Goal: Task Accomplishment & Management: Manage account settings

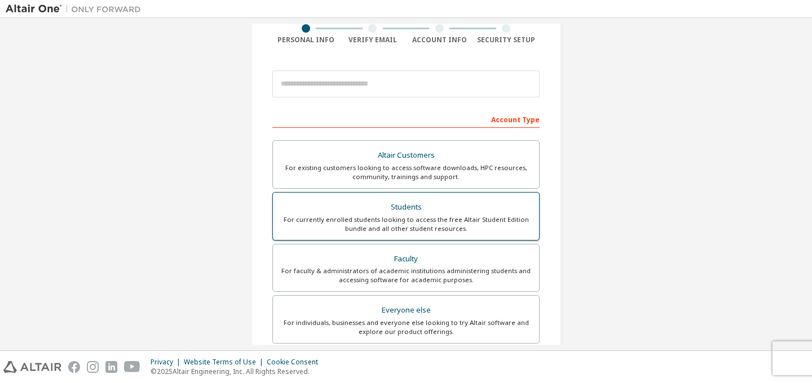
scroll to position [86, 0]
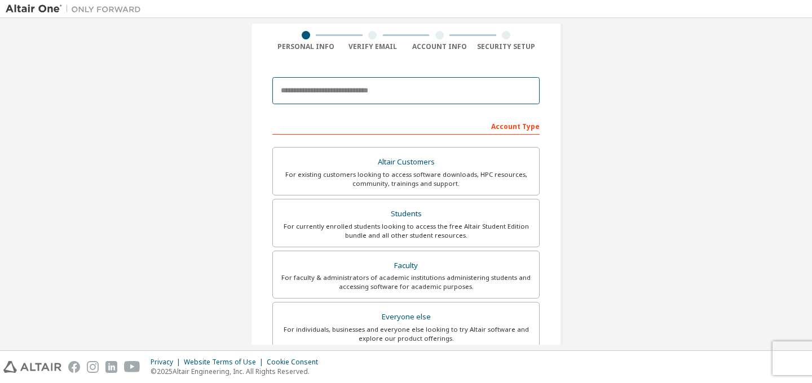
click at [350, 90] on input "email" at bounding box center [405, 90] width 267 height 27
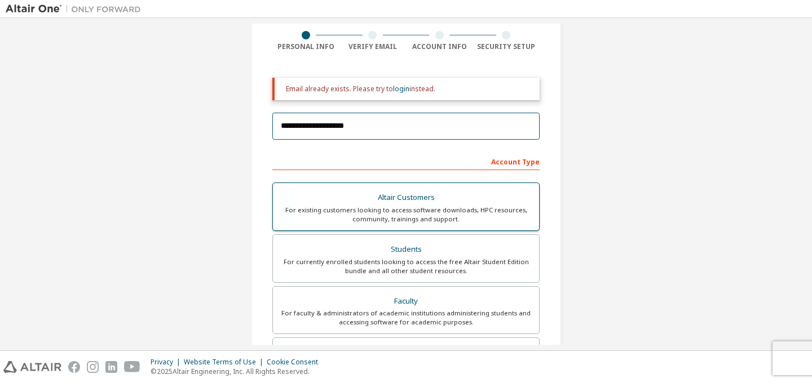
type input "**********"
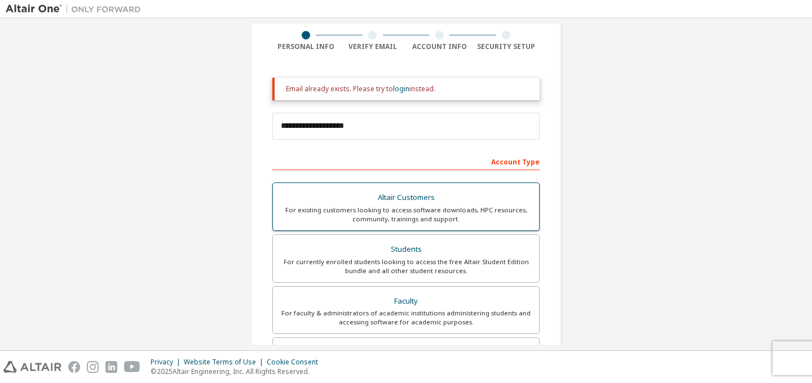
click at [407, 230] on label "Altair Customers For existing customers looking to access software downloads, H…" at bounding box center [405, 207] width 267 height 48
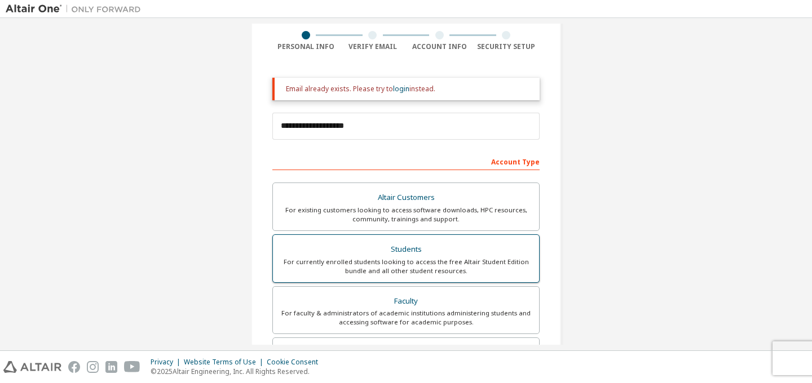
click at [427, 253] on div "Students" at bounding box center [406, 250] width 253 height 16
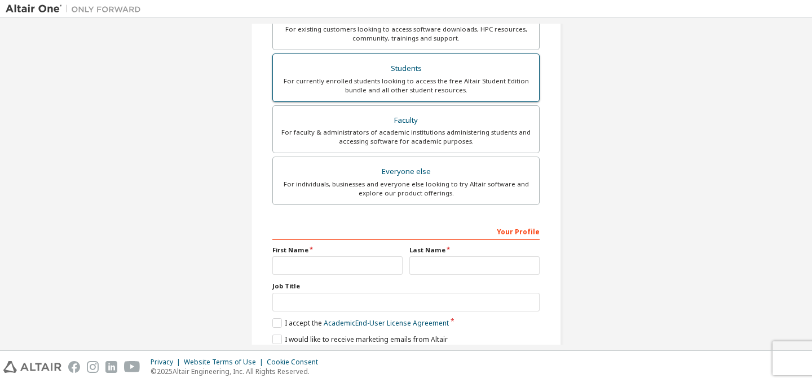
scroll to position [268, 0]
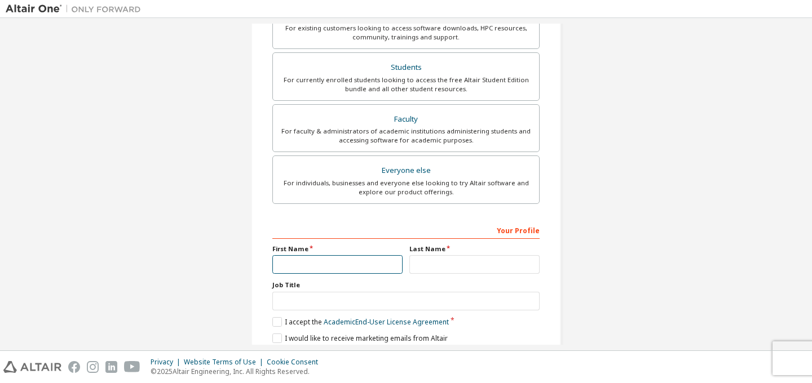
click at [344, 263] on input "text" at bounding box center [337, 264] width 130 height 19
type input "****"
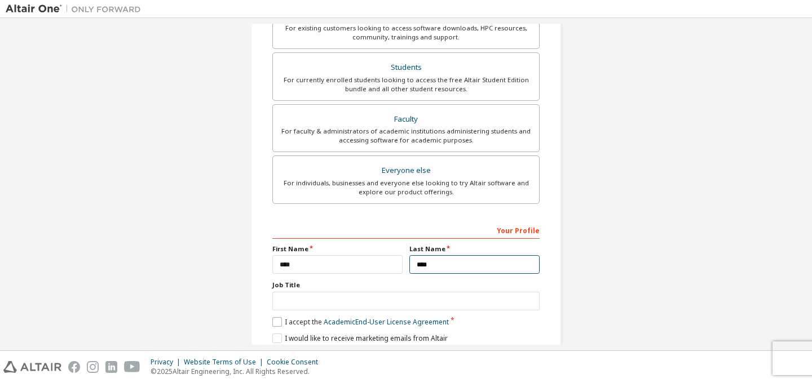
type input "****"
click at [297, 321] on label "I accept the Academic End-User License Agreement" at bounding box center [360, 322] width 176 height 10
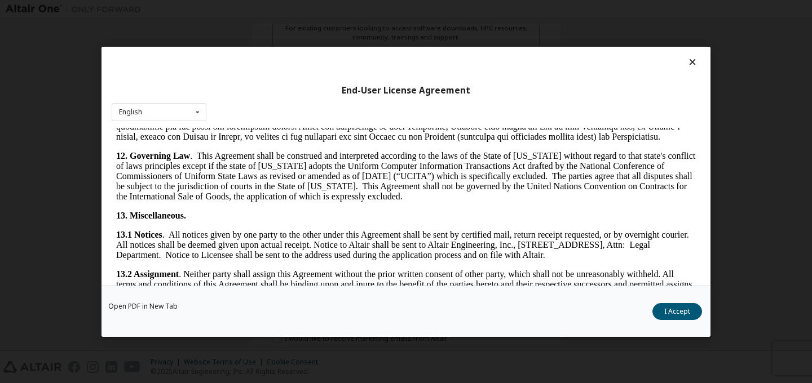
scroll to position [1905, 0]
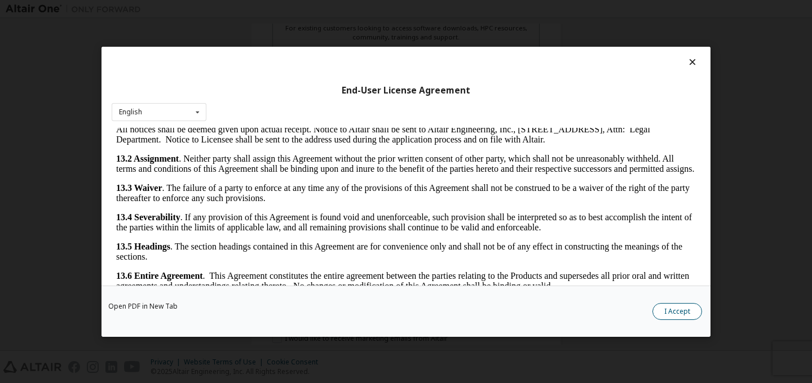
click at [678, 308] on button "I Accept" at bounding box center [677, 311] width 50 height 17
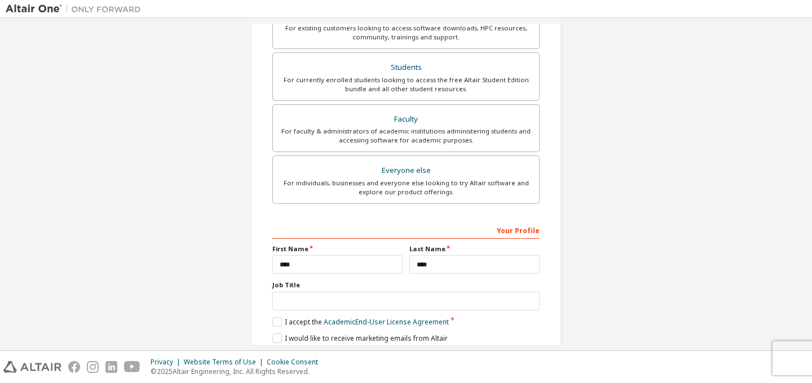
scroll to position [311, 0]
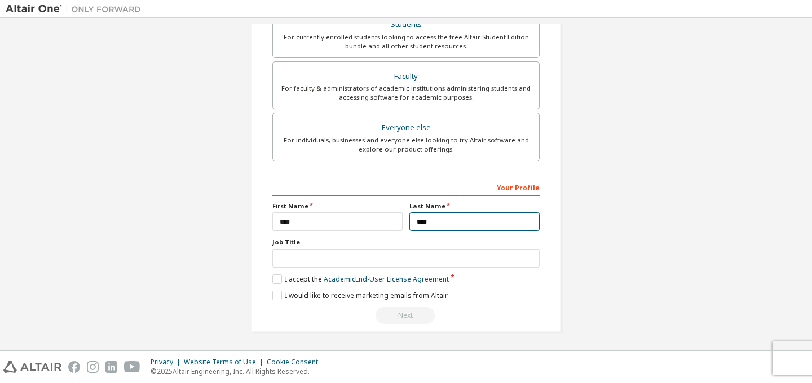
click at [450, 219] on input "****" at bounding box center [474, 222] width 130 height 19
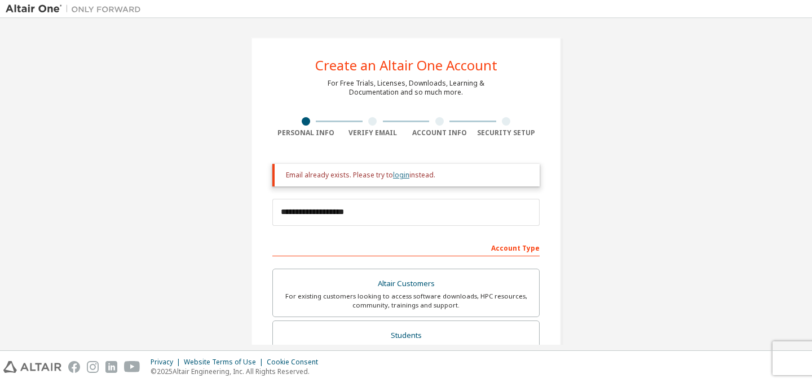
click at [398, 177] on link "login" at bounding box center [401, 175] width 16 height 10
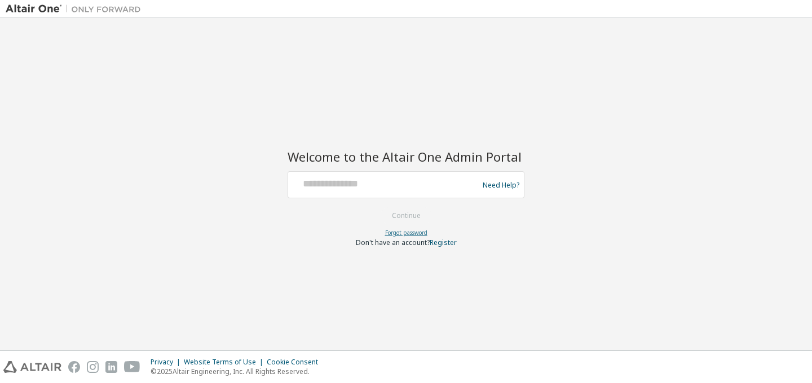
click at [400, 236] on link "Forgot password" at bounding box center [406, 233] width 42 height 8
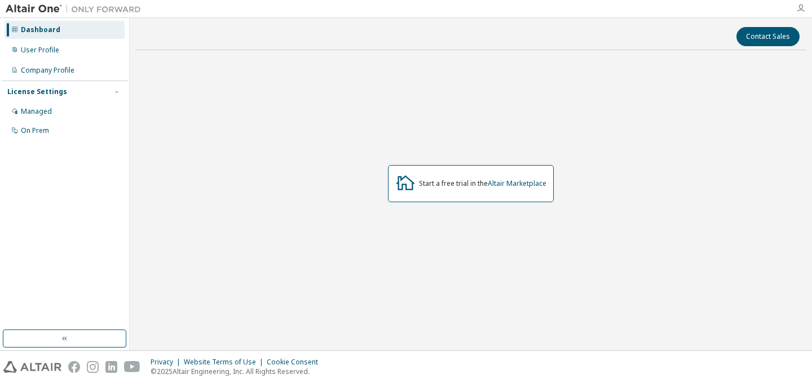
click at [803, 7] on icon "button" at bounding box center [800, 8] width 9 height 9
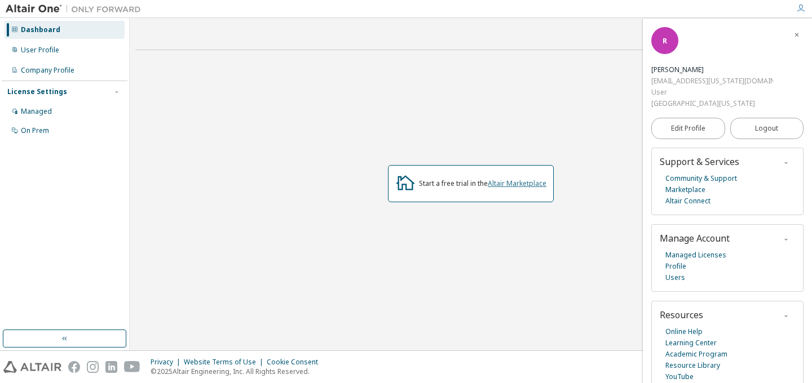
click at [517, 180] on link "Altair Marketplace" at bounding box center [517, 184] width 59 height 10
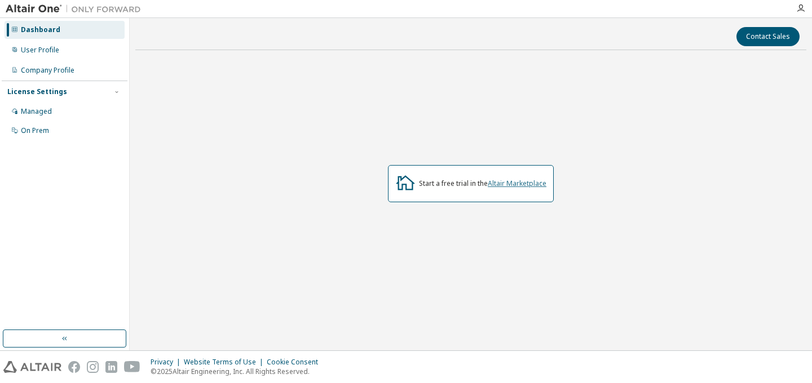
click at [519, 187] on link "Altair Marketplace" at bounding box center [517, 184] width 59 height 10
click at [36, 50] on div "User Profile" at bounding box center [40, 50] width 38 height 9
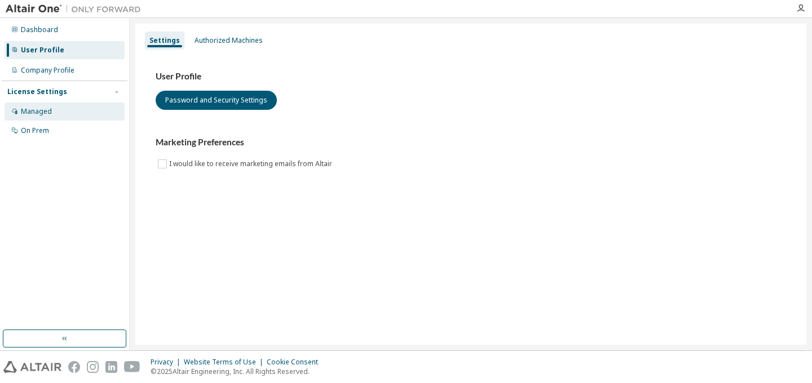
click at [67, 114] on div "Managed" at bounding box center [65, 112] width 120 height 18
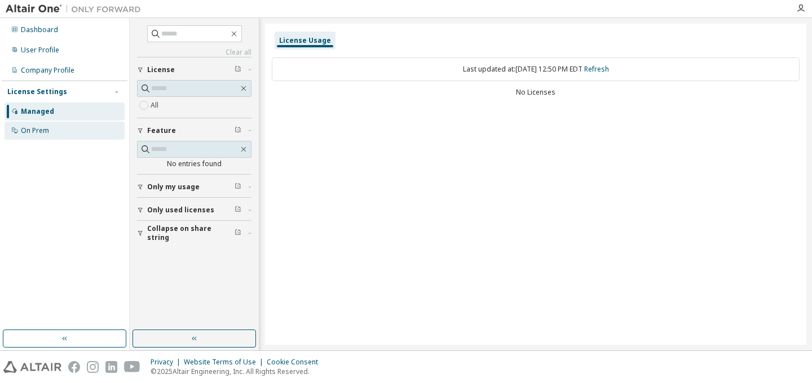
click at [82, 135] on div "On Prem" at bounding box center [65, 131] width 120 height 18
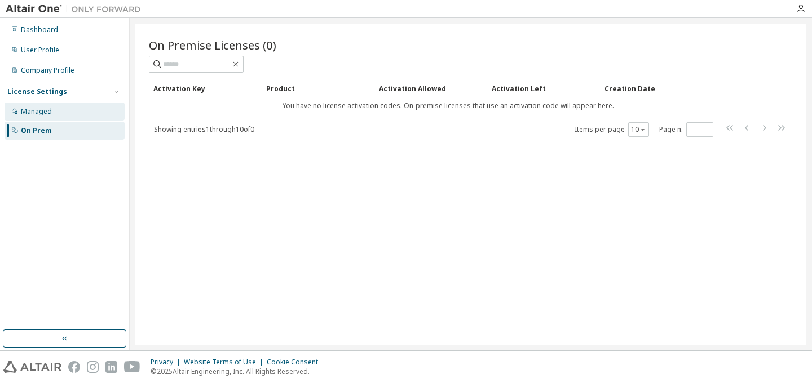
click at [79, 111] on div "Managed" at bounding box center [65, 112] width 120 height 18
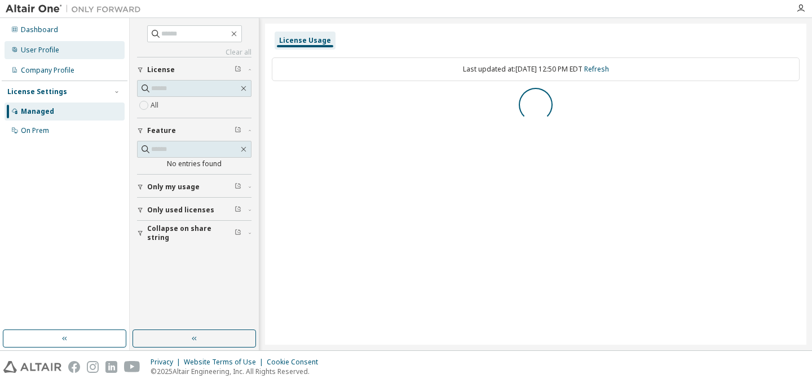
click at [62, 44] on div "User Profile" at bounding box center [65, 50] width 120 height 18
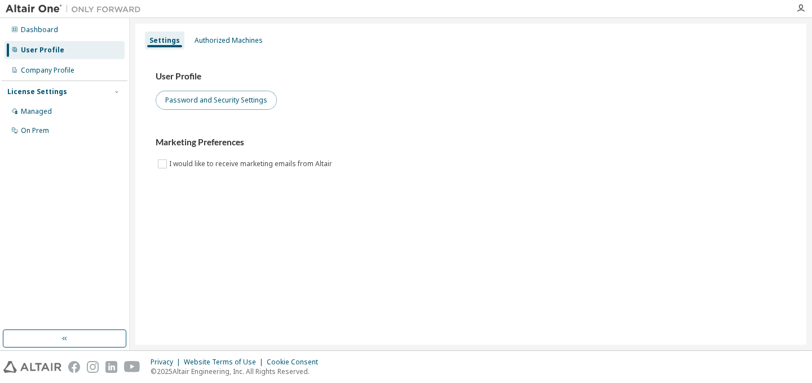
click at [215, 98] on button "Password and Security Settings" at bounding box center [216, 100] width 121 height 19
click at [43, 6] on img at bounding box center [76, 8] width 141 height 11
click at [41, 8] on img at bounding box center [76, 8] width 141 height 11
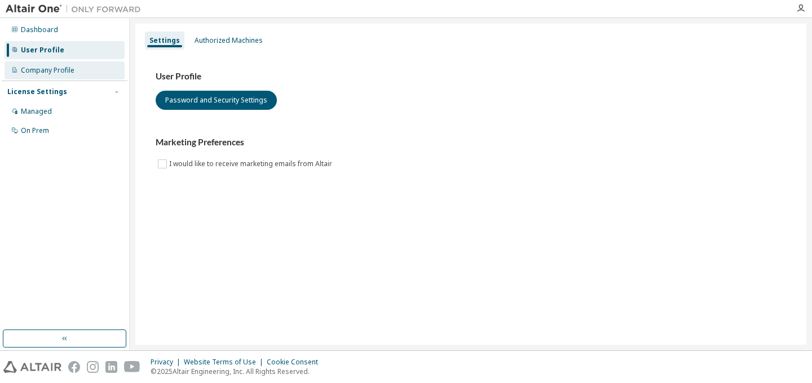
click at [49, 70] on div "Company Profile" at bounding box center [48, 70] width 54 height 9
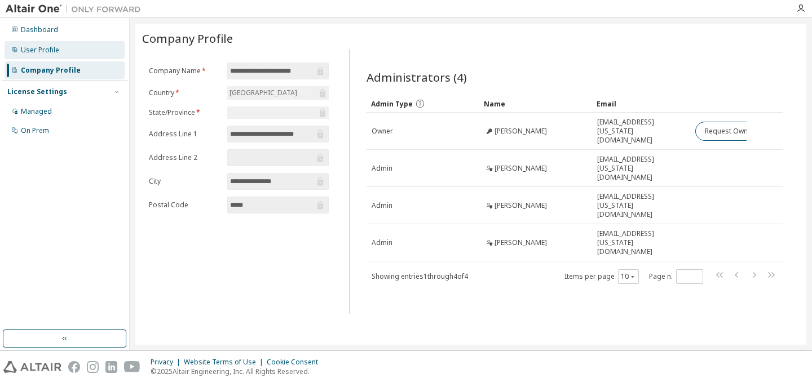
click at [52, 49] on div "User Profile" at bounding box center [40, 50] width 38 height 9
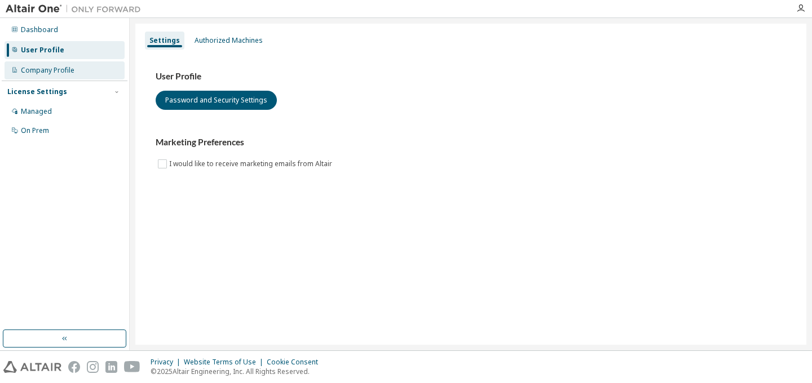
click at [67, 77] on div "Company Profile" at bounding box center [65, 70] width 120 height 18
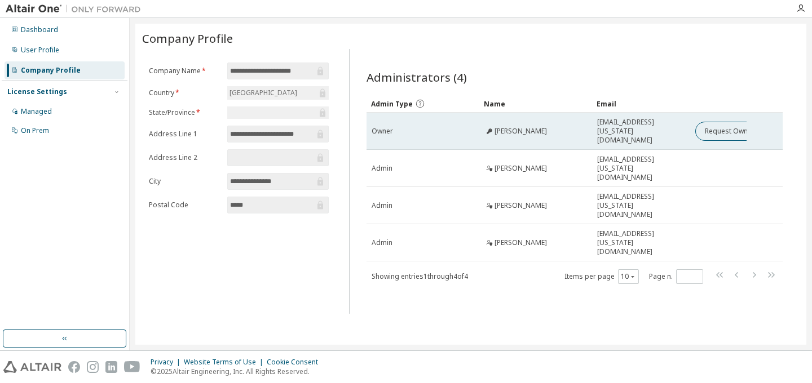
click at [512, 127] on span "Mark McCardell" at bounding box center [520, 131] width 52 height 9
copy td "Mark McCardell"
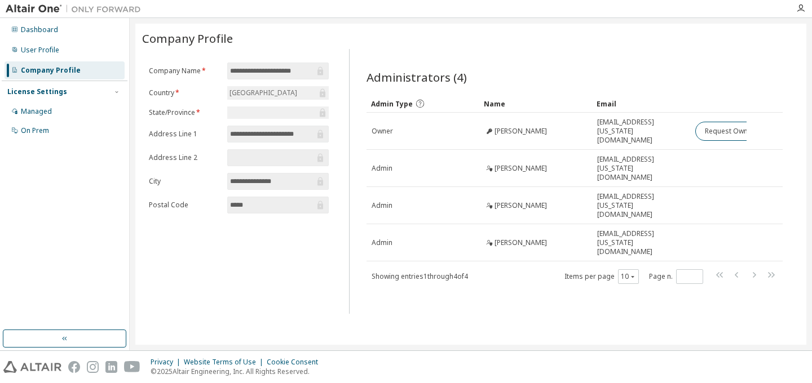
click at [647, 76] on div at bounding box center [678, 77] width 208 height 5
click at [59, 50] on div "User Profile" at bounding box center [65, 50] width 120 height 18
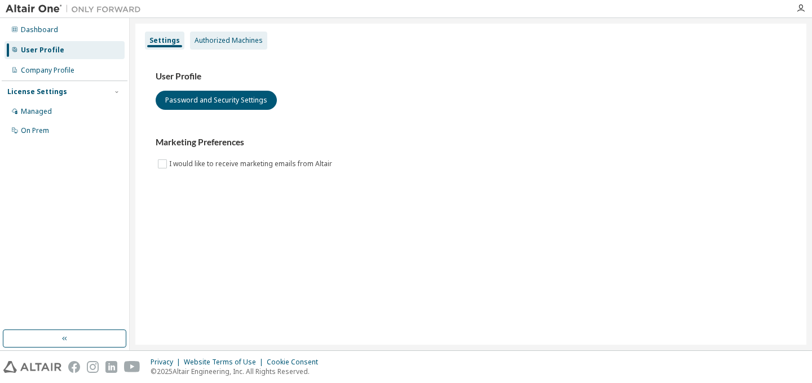
click at [213, 47] on div "Authorized Machines" at bounding box center [228, 41] width 77 height 18
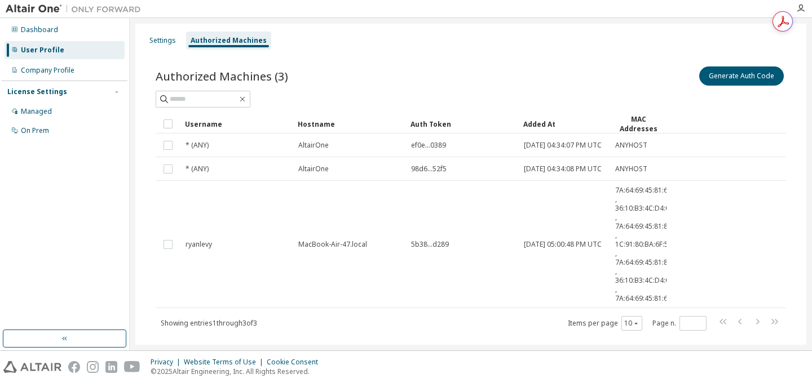
scroll to position [30, 0]
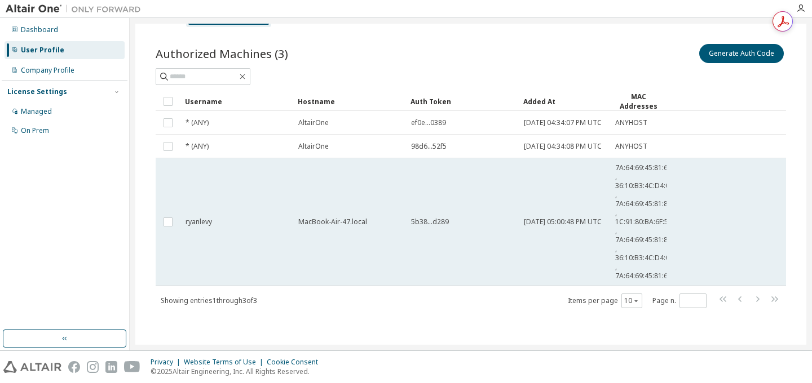
click at [452, 242] on td "5b38...d289" at bounding box center [462, 221] width 113 height 127
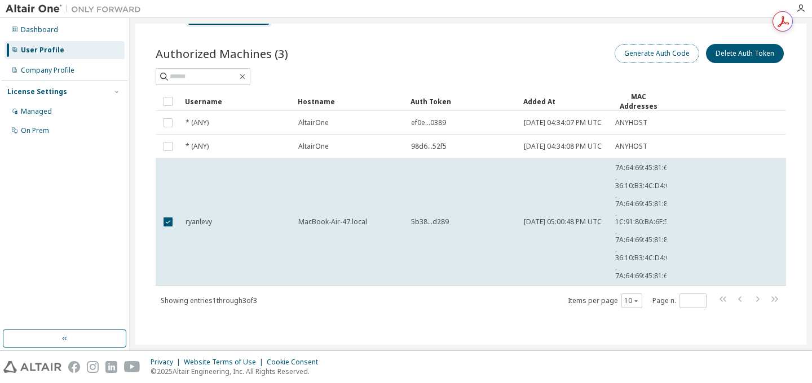
click at [651, 45] on button "Generate Auth Code" at bounding box center [656, 53] width 85 height 19
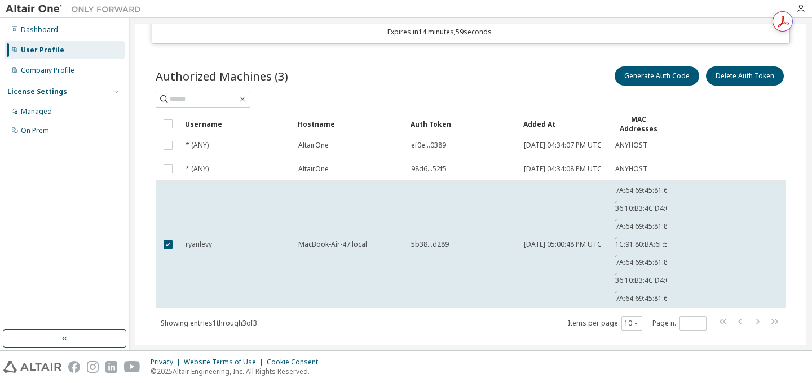
scroll to position [102, 0]
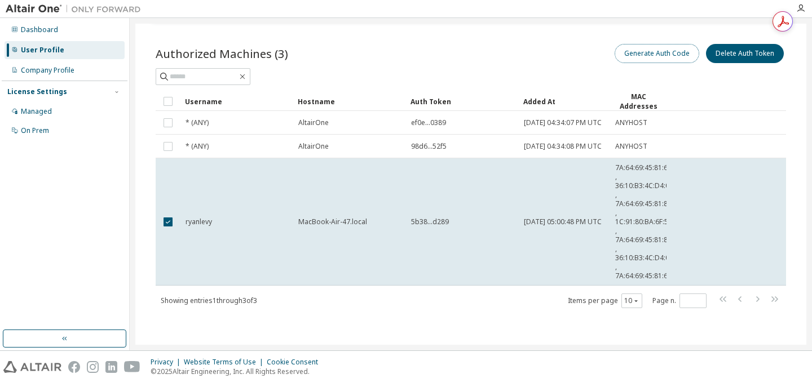
click at [639, 44] on button "Generate Auth Code" at bounding box center [656, 53] width 85 height 19
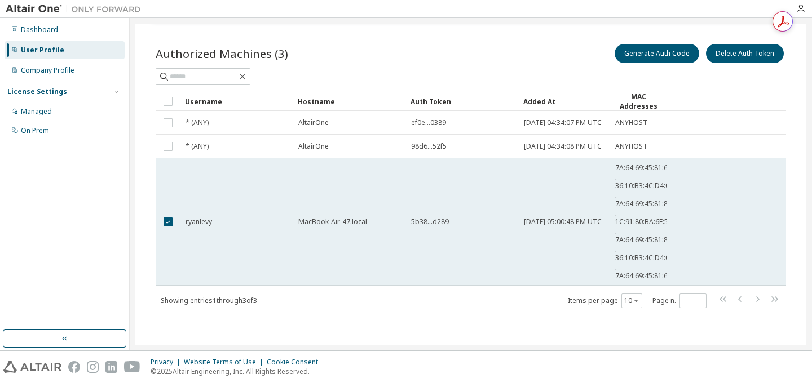
click at [428, 223] on span "5b38...d289" at bounding box center [430, 222] width 38 height 9
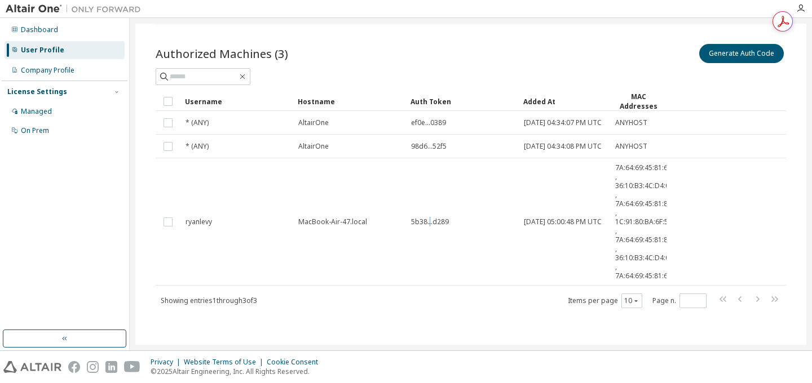
click at [428, 223] on span "5b38...d289" at bounding box center [430, 222] width 38 height 9
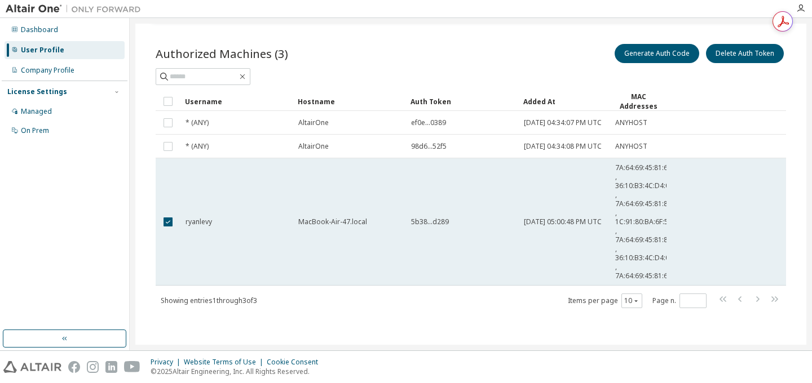
click at [445, 223] on span "5b38...d289" at bounding box center [430, 222] width 38 height 9
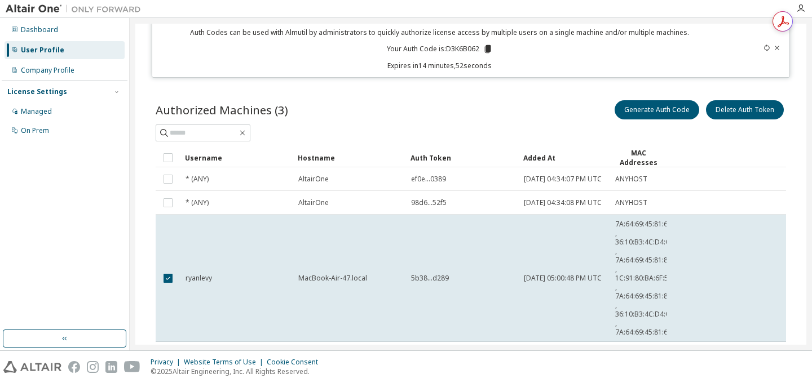
scroll to position [0, 0]
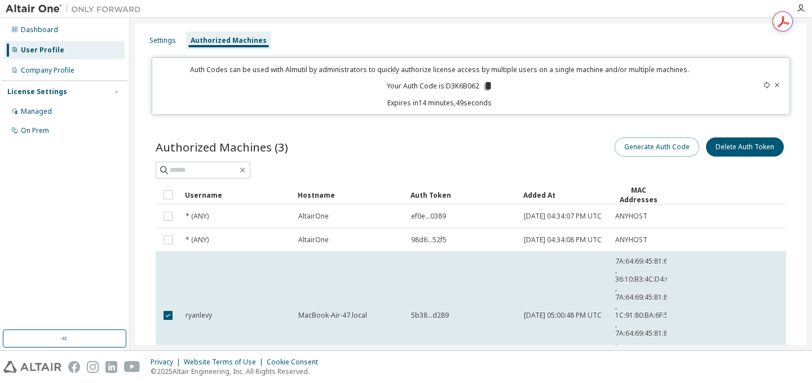
click at [642, 144] on button "Generate Auth Code" at bounding box center [656, 147] width 85 height 19
click at [485, 85] on icon at bounding box center [487, 86] width 6 height 8
click at [158, 38] on div "Settings" at bounding box center [162, 40] width 26 height 9
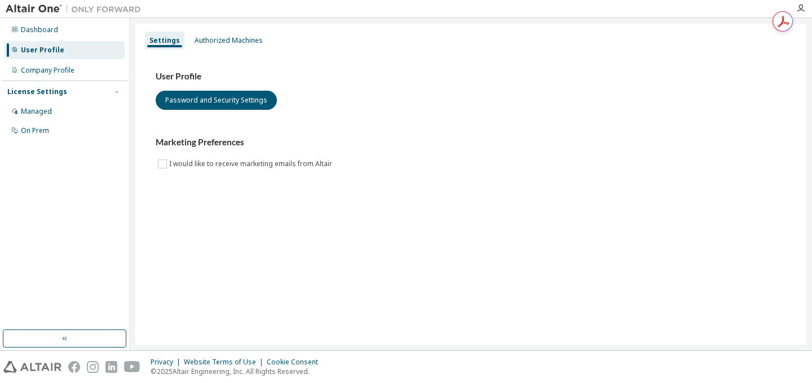
click at [36, 11] on img at bounding box center [76, 8] width 141 height 11
click at [36, 22] on div "Dashboard" at bounding box center [65, 30] width 120 height 18
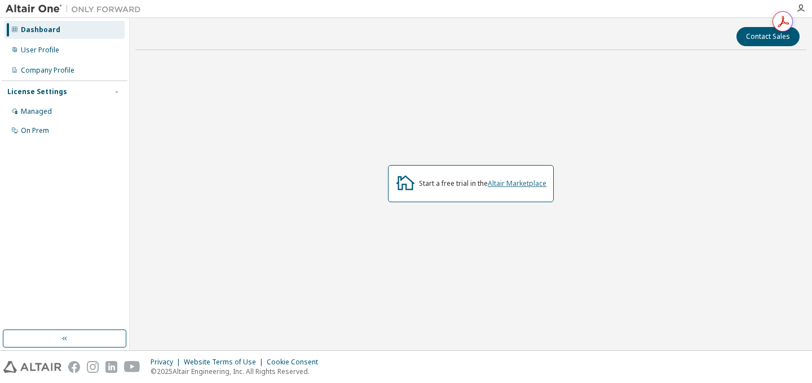
click at [519, 184] on link "Altair Marketplace" at bounding box center [517, 184] width 59 height 10
